Goal: Information Seeking & Learning: Find specific fact

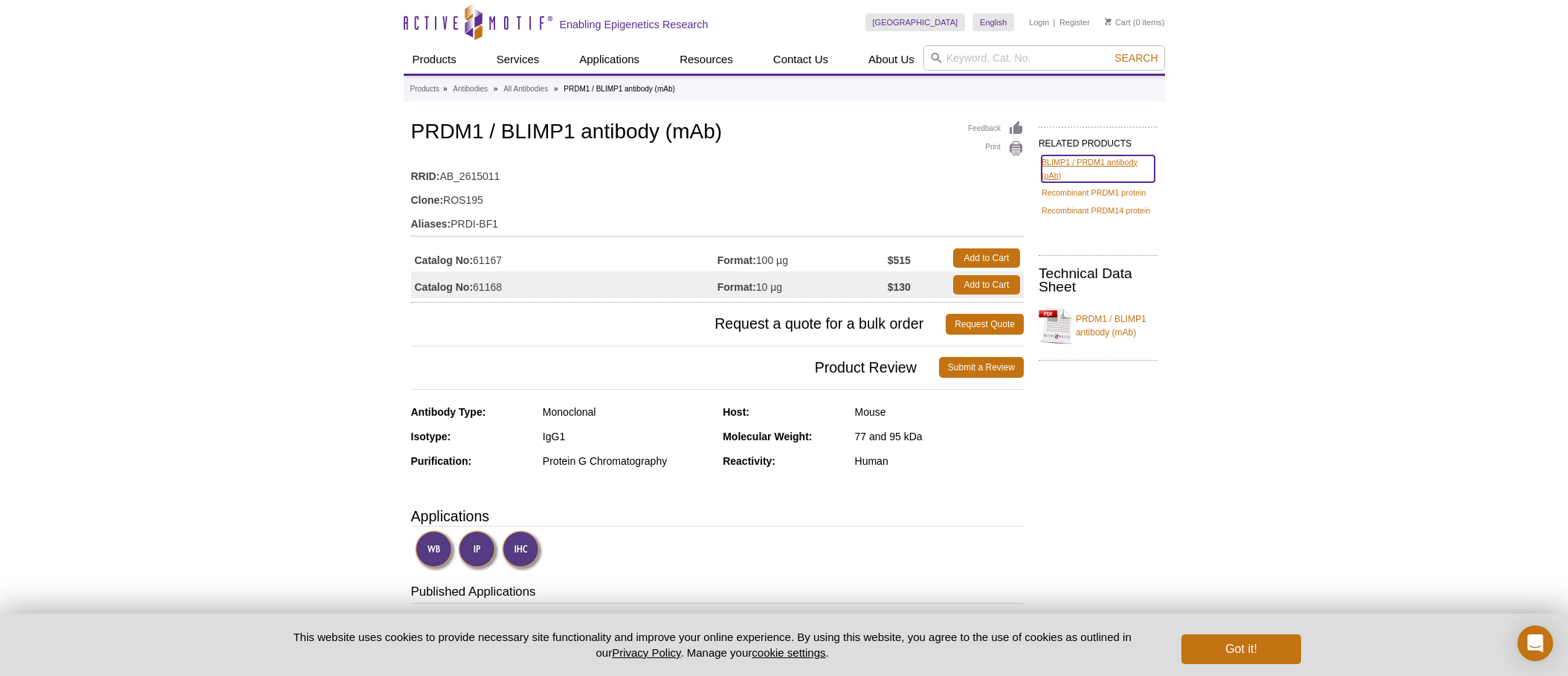
click at [1136, 167] on link "BLIMP1 / PRDM1 antibody (pAb)" at bounding box center [1098, 168] width 113 height 26
click at [1025, 59] on input "search" at bounding box center [1044, 58] width 242 height 25
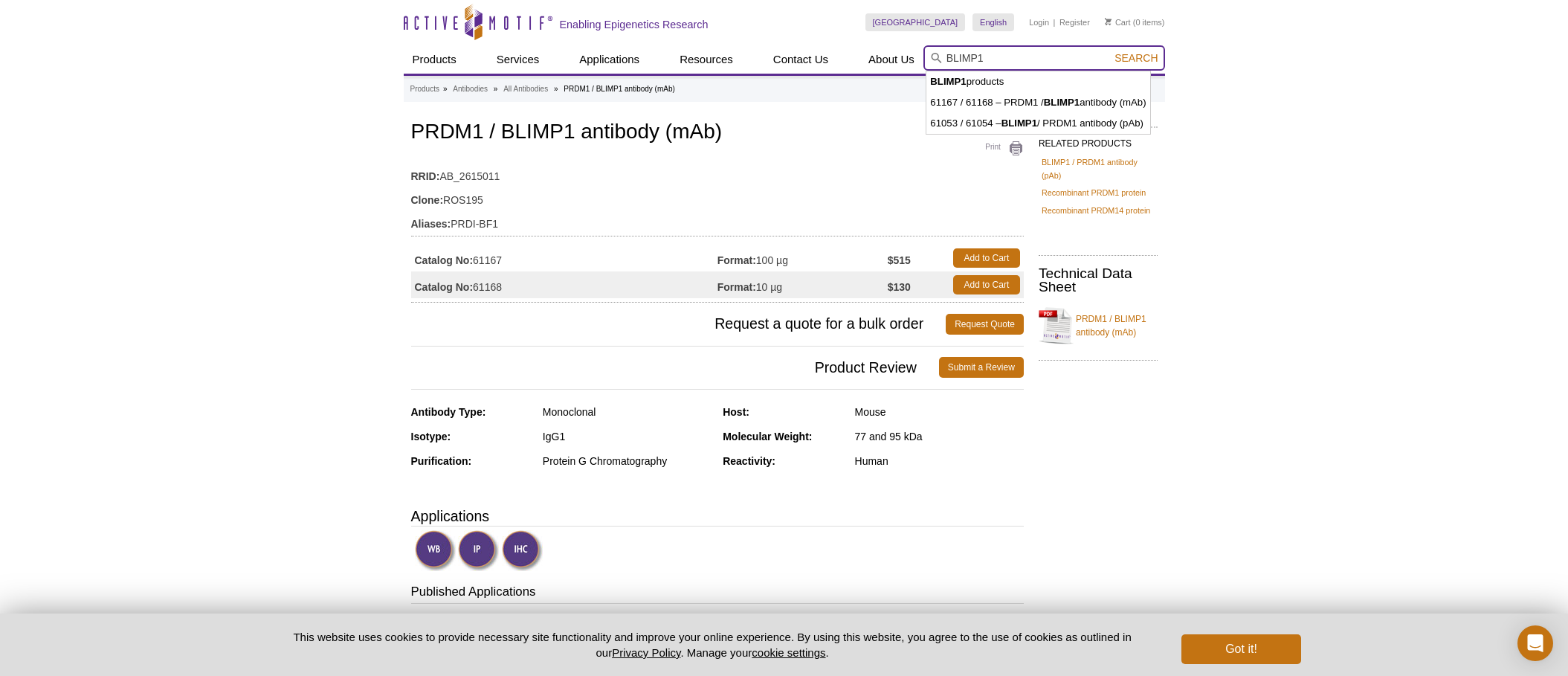
type input "BLIMP1"
click at [1110, 51] on button "Search" at bounding box center [1136, 58] width 52 height 14
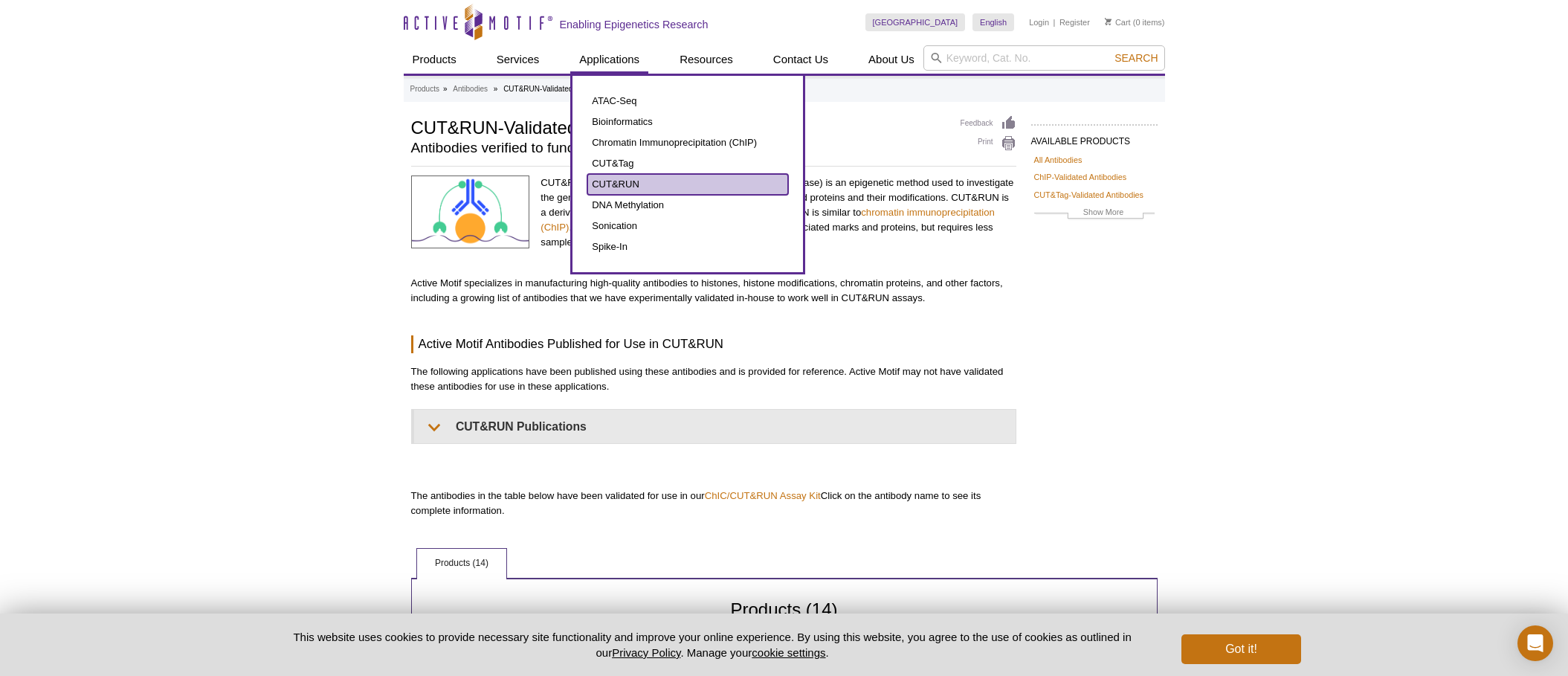
click at [615, 190] on link "CUT&RUN" at bounding box center [688, 184] width 201 height 21
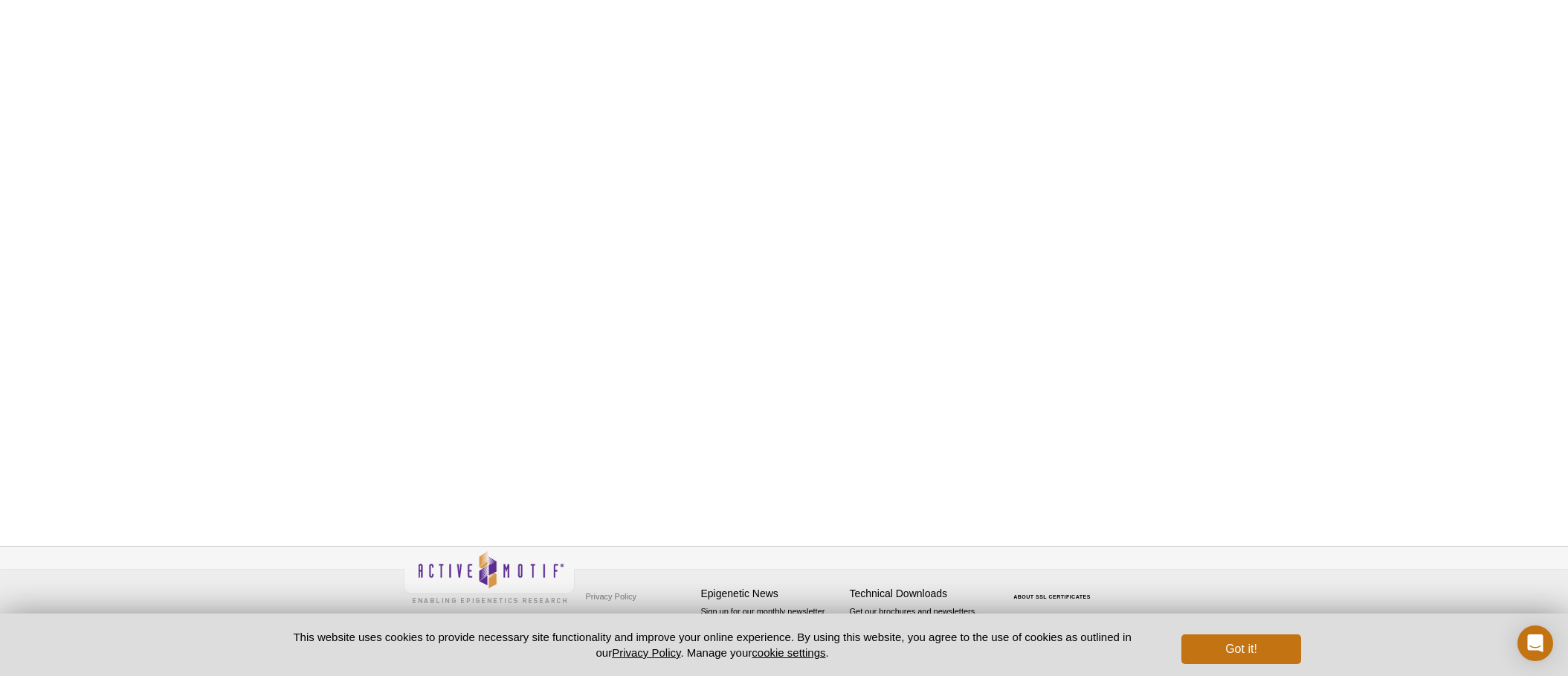
scroll to position [1202, 0]
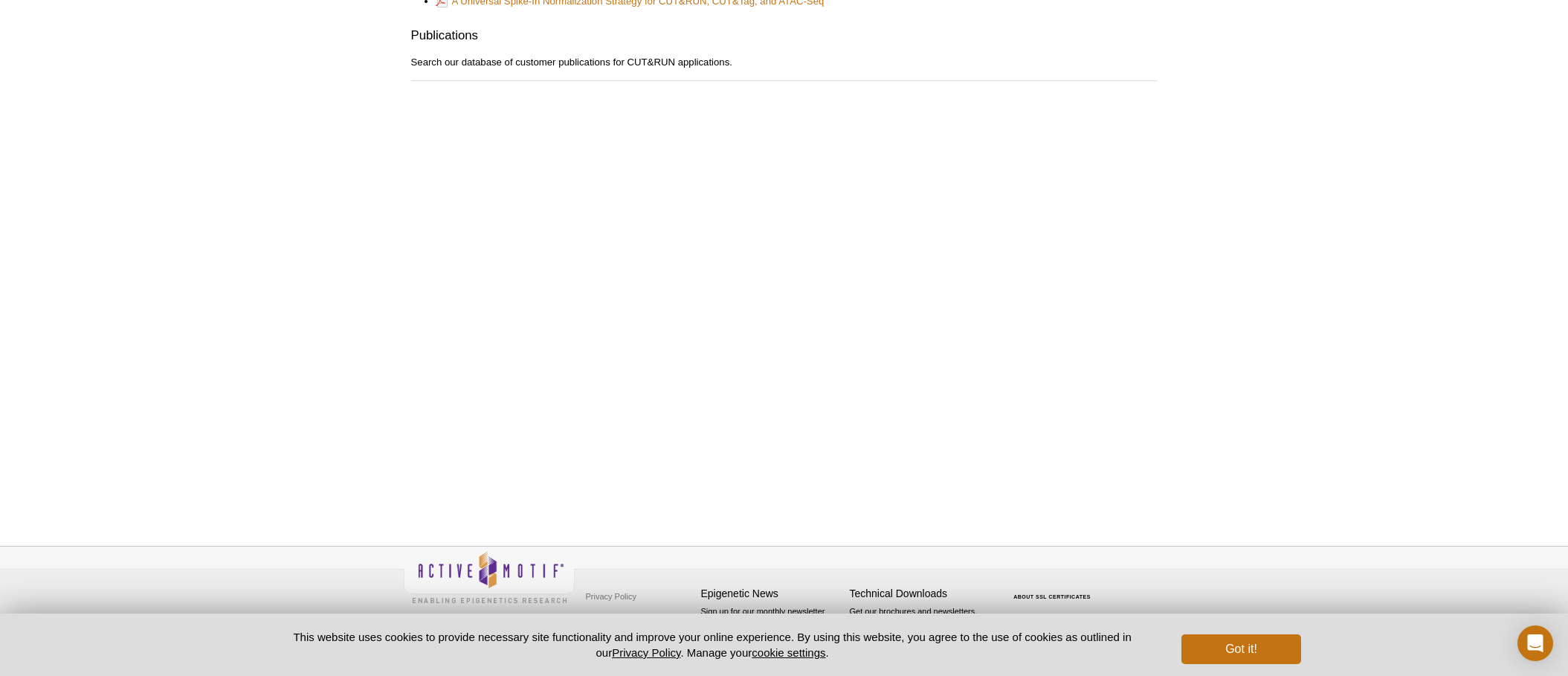
scroll to position [1066, 0]
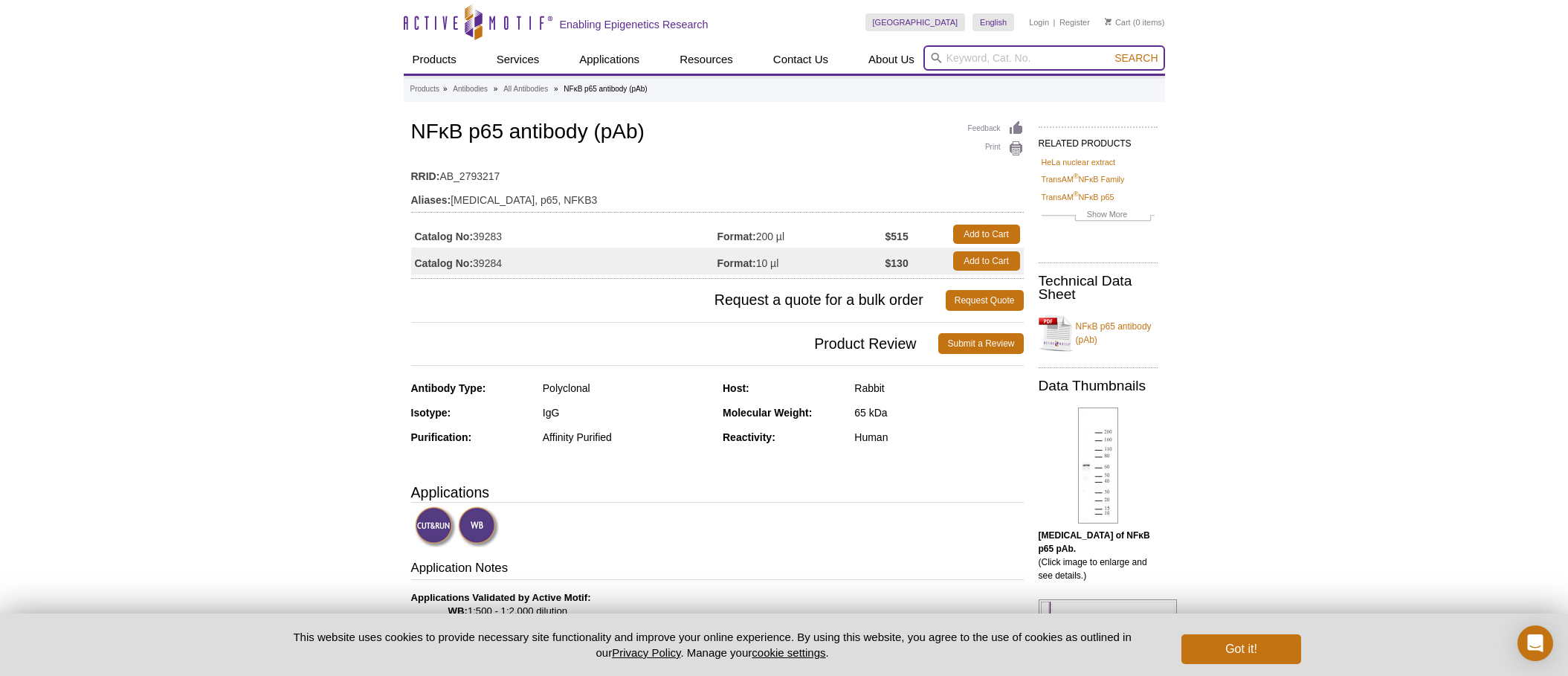
click at [954, 64] on input "search" at bounding box center [1044, 58] width 242 height 25
type input "Blimp-1"
click at [1110, 51] on button "Search" at bounding box center [1136, 58] width 52 height 14
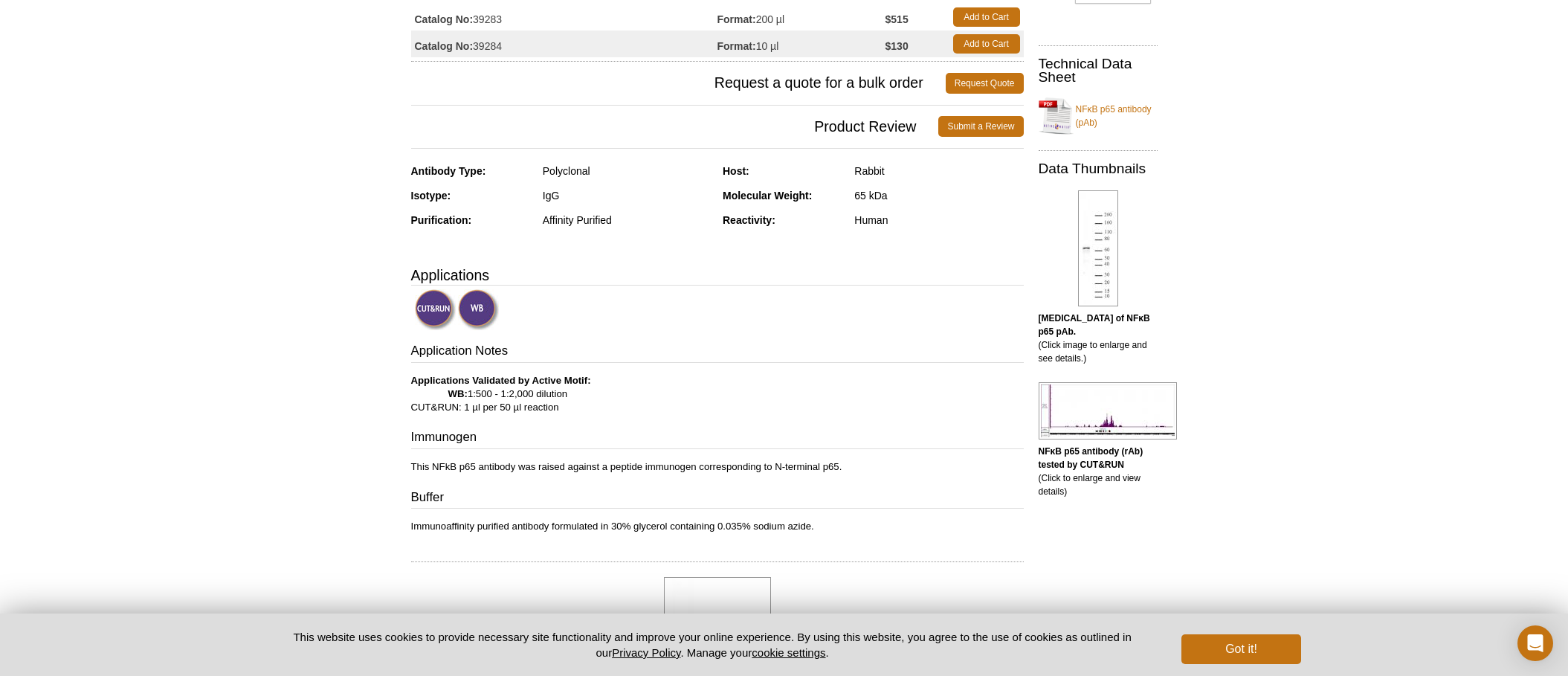
scroll to position [232, 0]
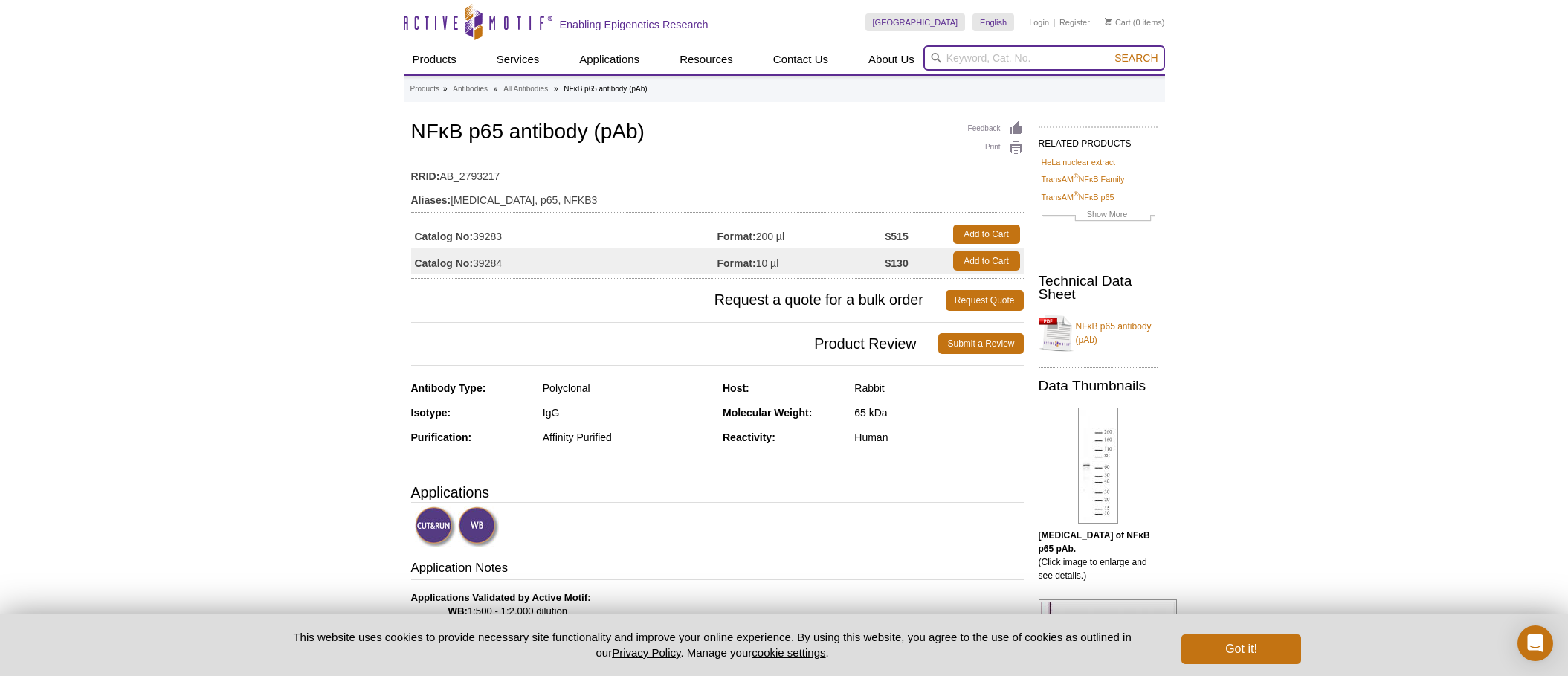
click at [990, 55] on input "search" at bounding box center [1044, 58] width 242 height 25
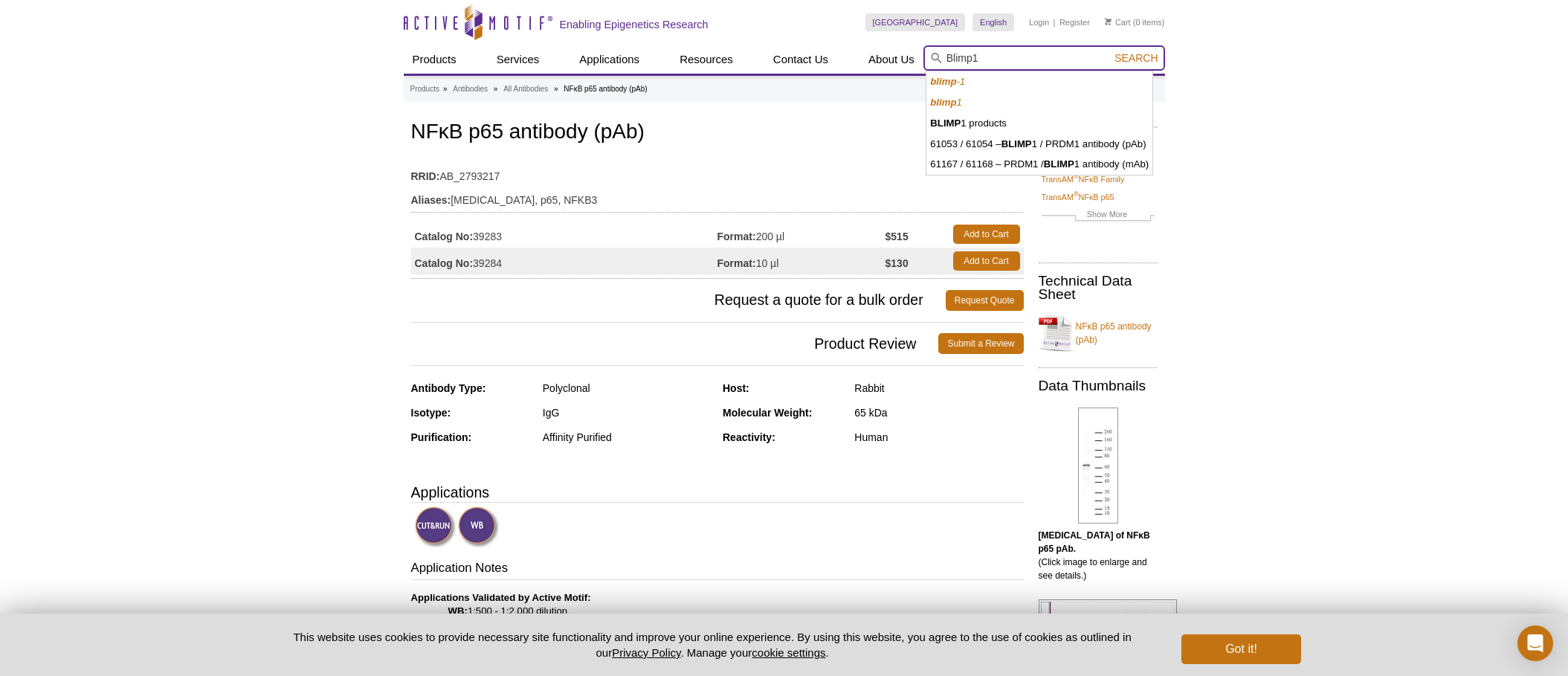
click at [1110, 51] on button "Search" at bounding box center [1136, 58] width 52 height 14
click at [1097, 141] on li "61053 / 61054 – BLIMP 1 / PRDM1 antibody (pAb)" at bounding box center [1039, 144] width 226 height 21
type input "61053 / 61054 – BLIMP1 / PRDM1 antibody (pAb)"
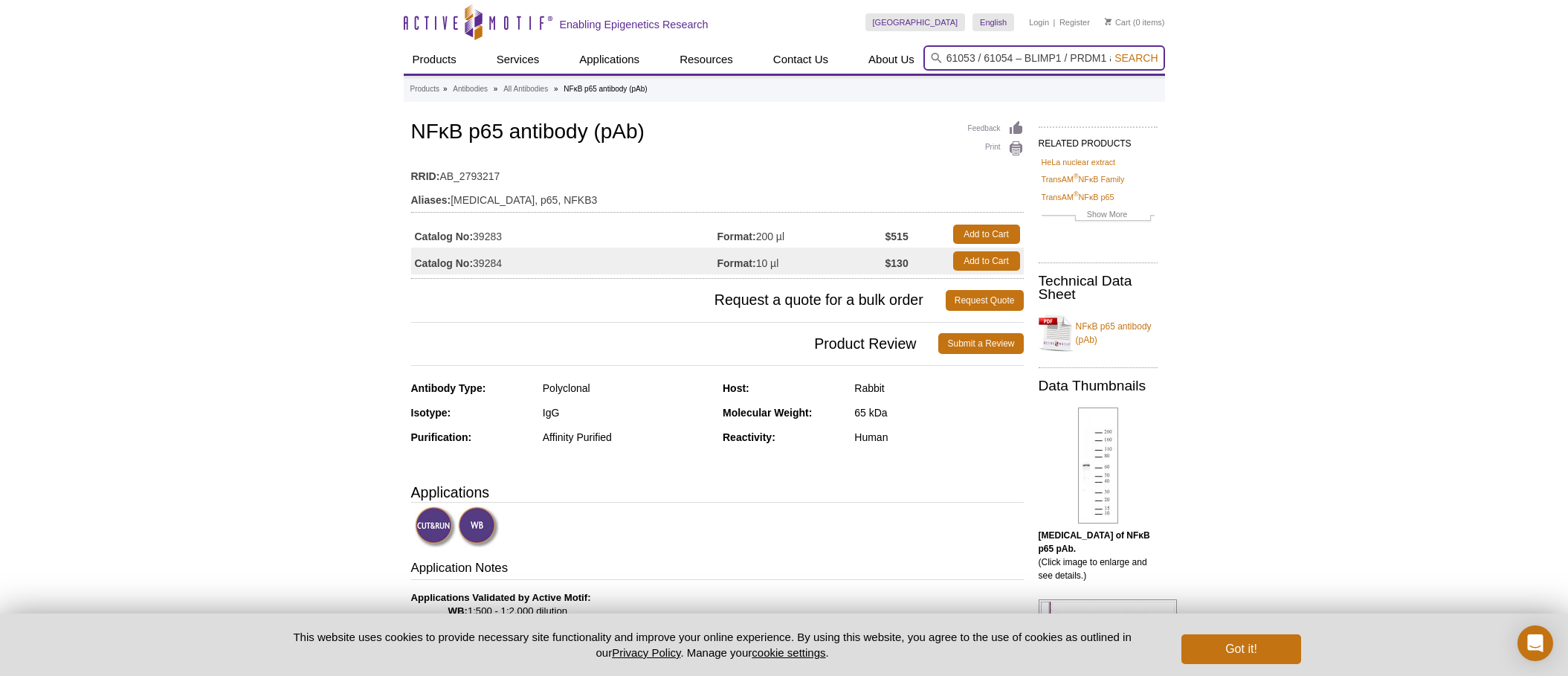
scroll to position [0, 69]
click at [1146, 60] on span "Search" at bounding box center [1137, 58] width 43 height 12
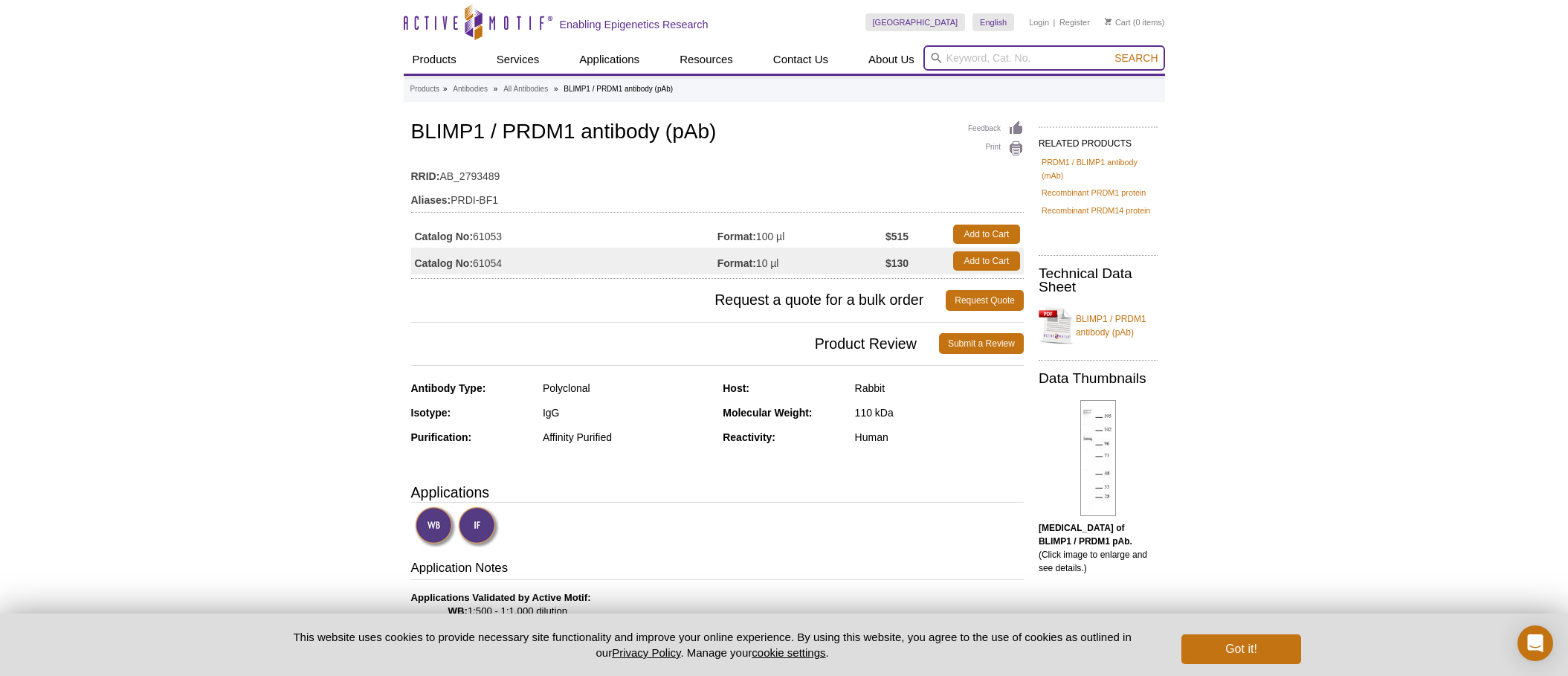
click at [965, 58] on input "search" at bounding box center [1044, 58] width 242 height 25
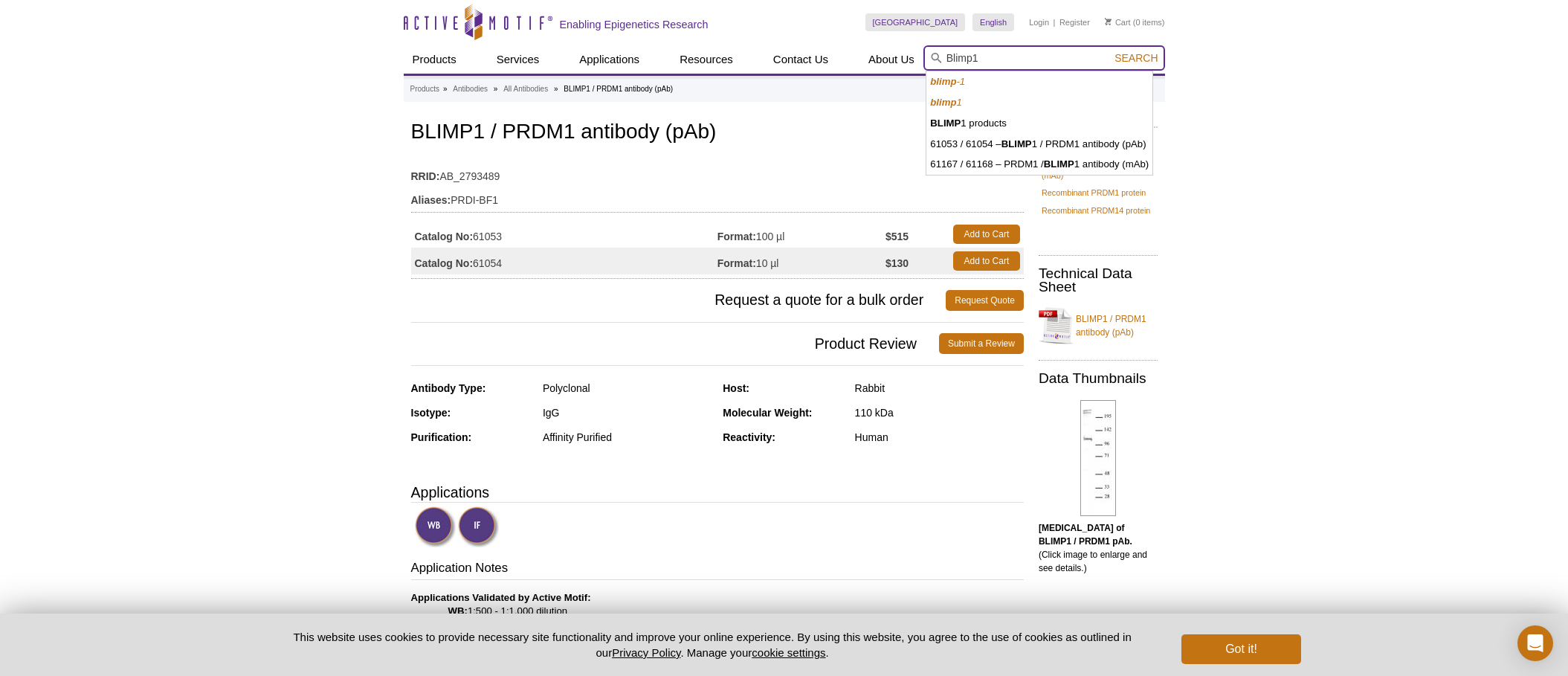
click at [1110, 51] on button "Search" at bounding box center [1136, 58] width 52 height 14
click at [1098, 168] on li "61167 / 61168 – PRDM1 / BLIMP 1 antibody (mAb)" at bounding box center [1039, 163] width 226 height 21
type input "61167 / 61168 – PRDM1 / BLIMP1 antibody (mAb)"
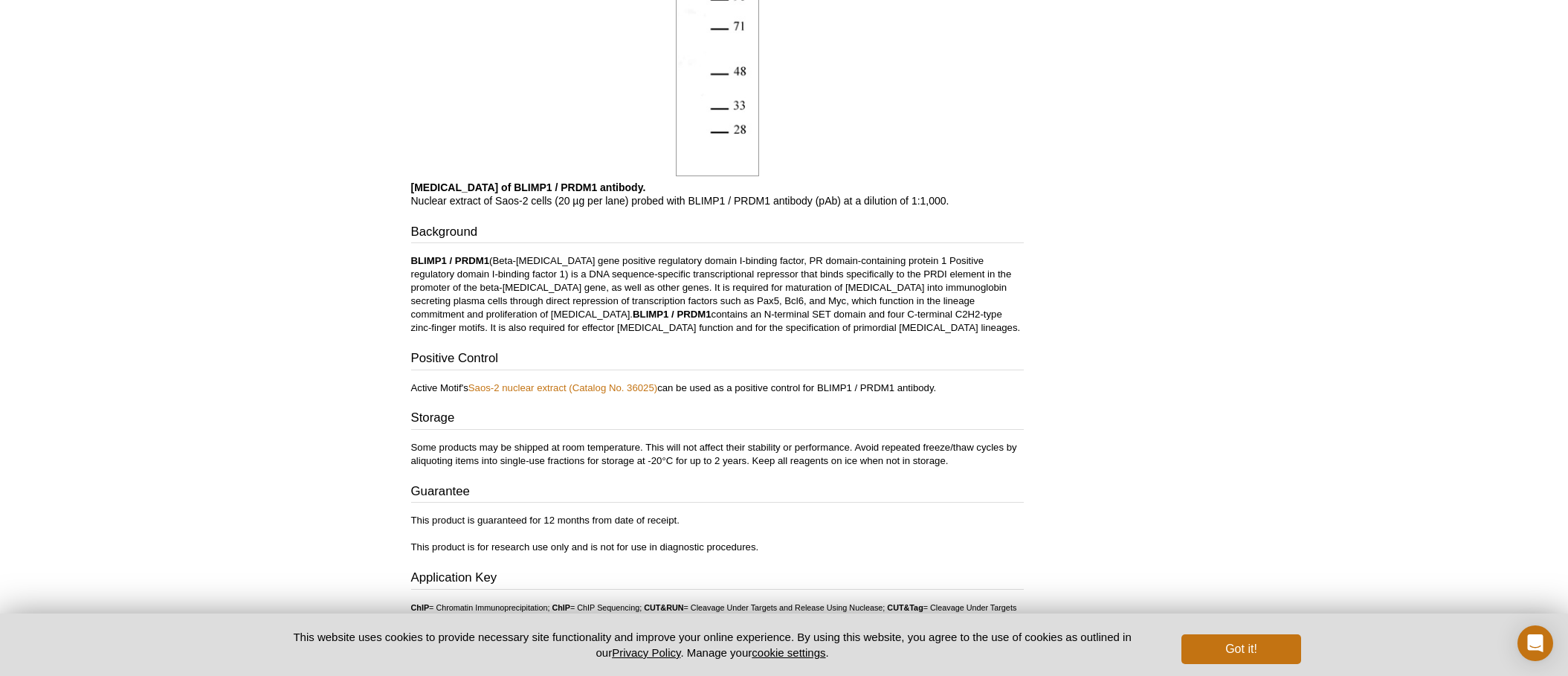
scroll to position [1050, 0]
